Goal: Navigation & Orientation: Find specific page/section

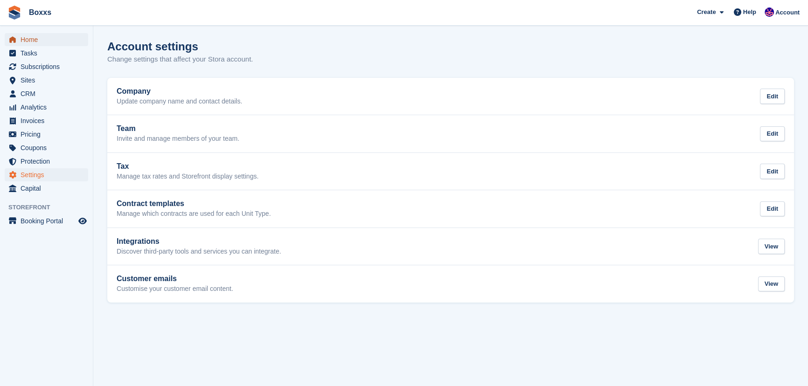
drag, startPoint x: 0, startPoint y: 0, endPoint x: 28, endPoint y: 39, distance: 47.9
click at [28, 39] on span "Home" at bounding box center [49, 39] width 56 height 13
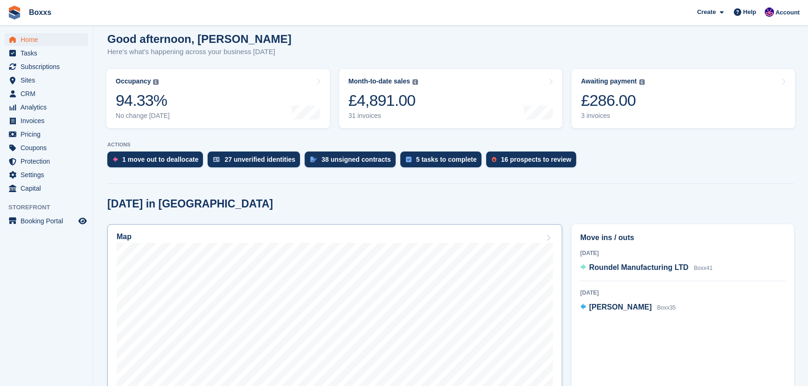
scroll to position [212, 0]
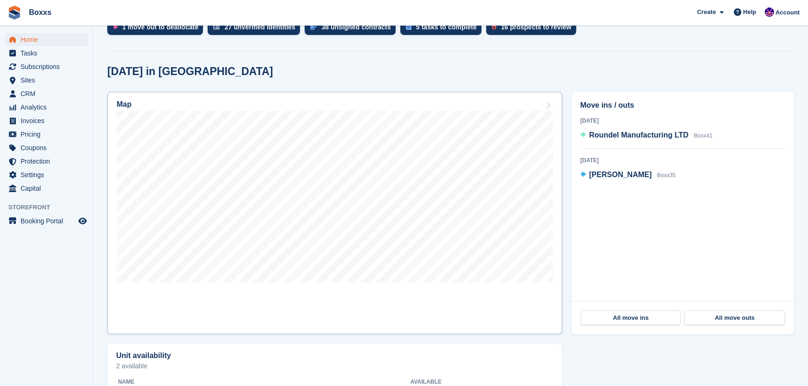
click at [396, 299] on link "Map" at bounding box center [334, 213] width 455 height 242
